Goal: Task Accomplishment & Management: Manage account settings

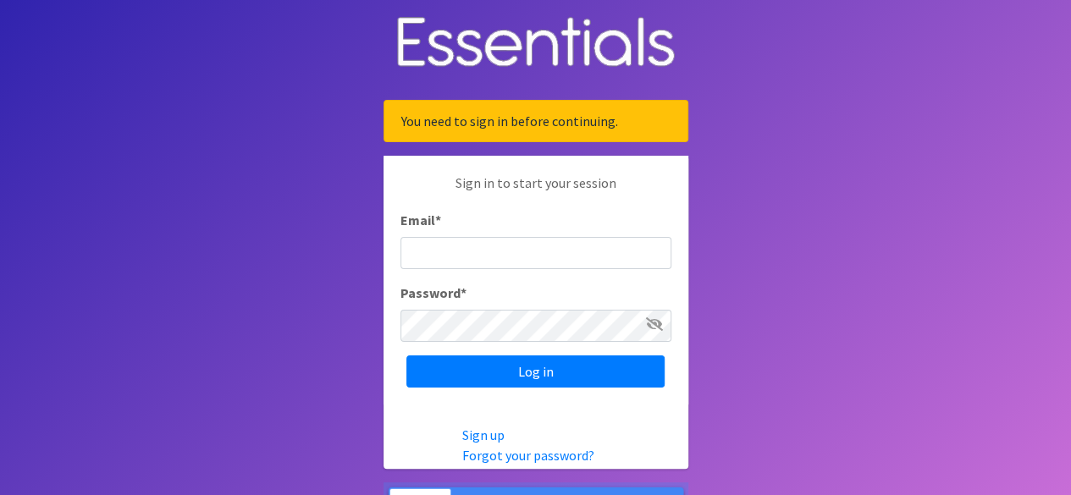
type input "[EMAIL_ADDRESS][DOMAIN_NAME]"
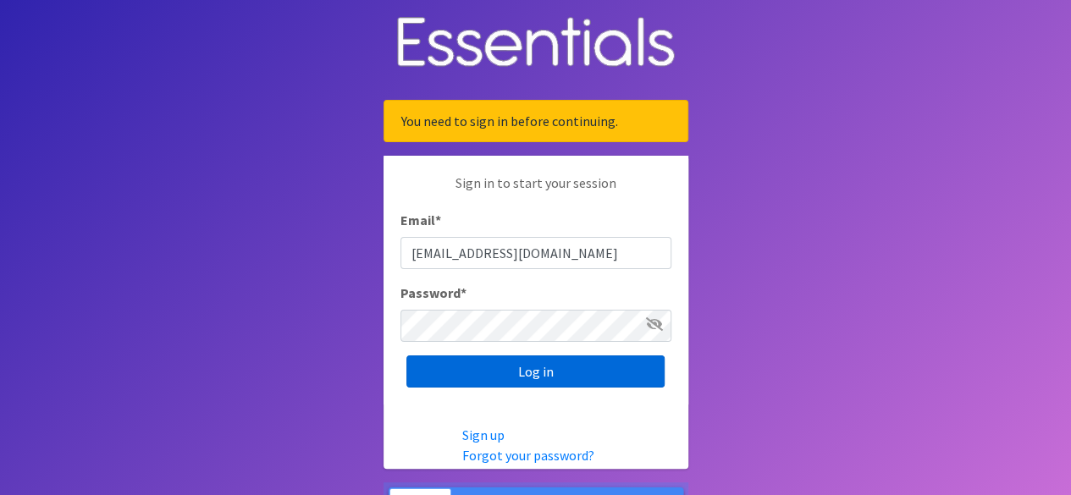
click at [581, 371] on input "Log in" at bounding box center [535, 372] width 258 height 32
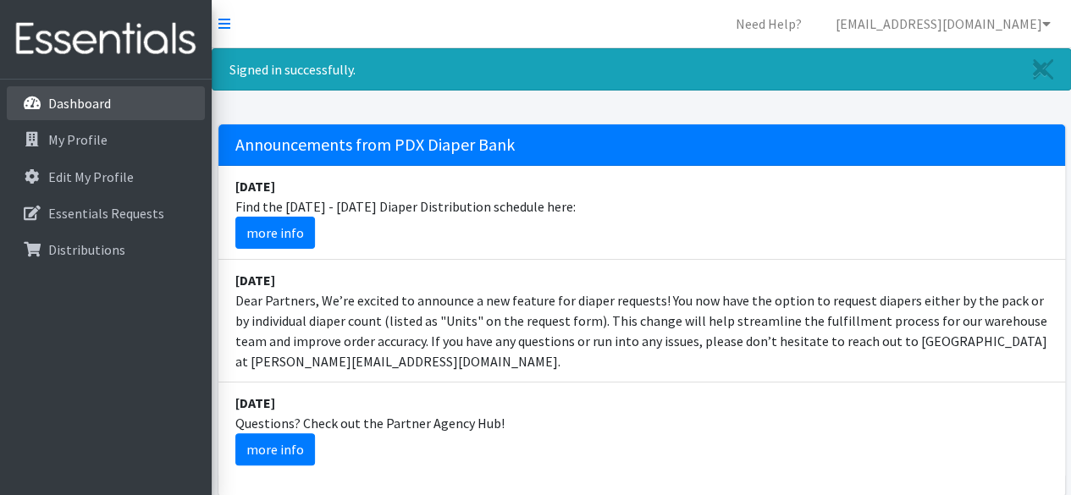
click at [119, 114] on link "Dashboard" at bounding box center [106, 103] width 198 height 34
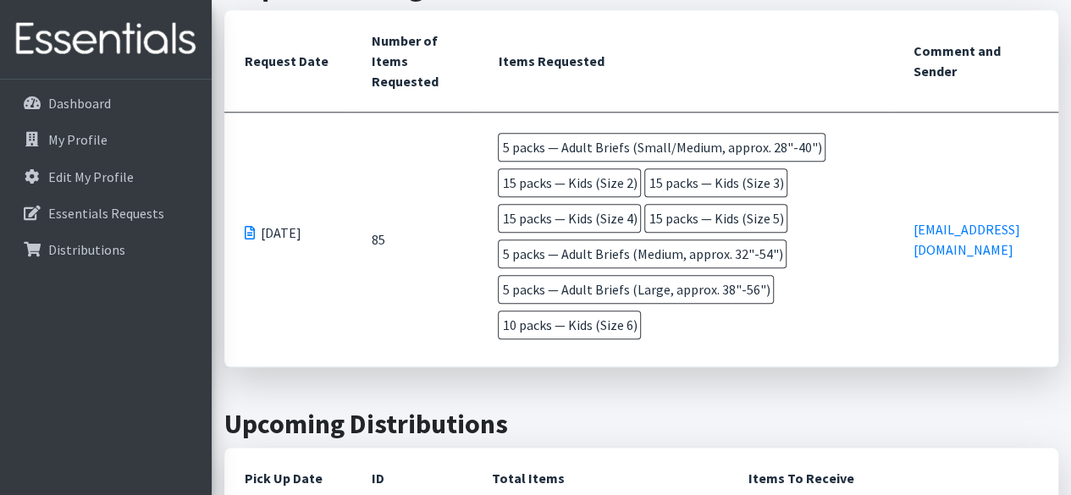
scroll to position [824, 0]
click at [627, 182] on span "15 packs — Kids (Size 2)" at bounding box center [569, 182] width 143 height 29
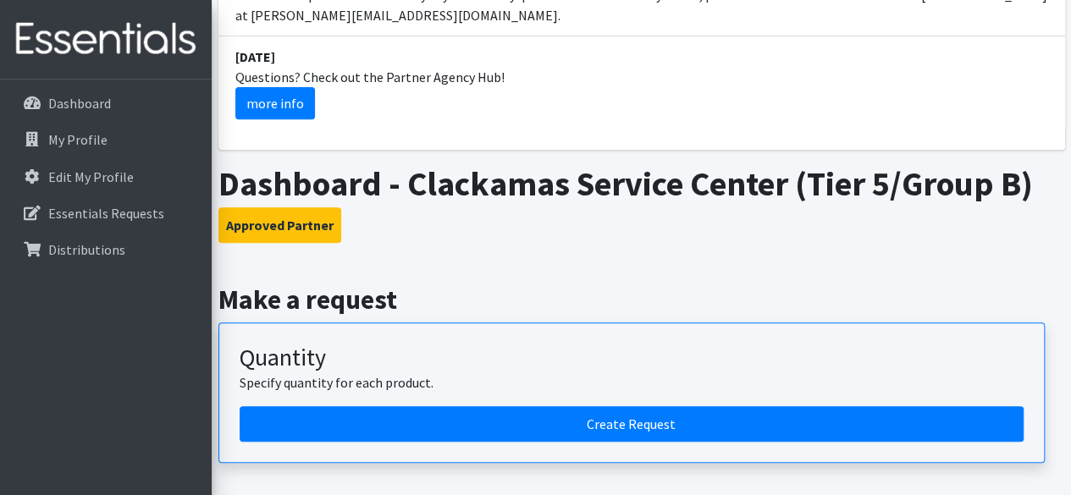
scroll to position [0, 0]
